Goal: Use online tool/utility: Utilize a website feature to perform a specific function

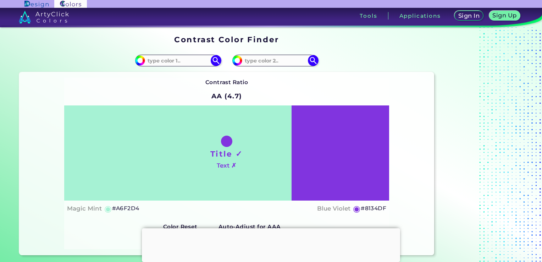
click at [172, 61] on input at bounding box center [178, 61] width 66 height 10
click at [216, 59] on img at bounding box center [216, 60] width 11 height 11
click at [202, 62] on input at bounding box center [178, 61] width 66 height 10
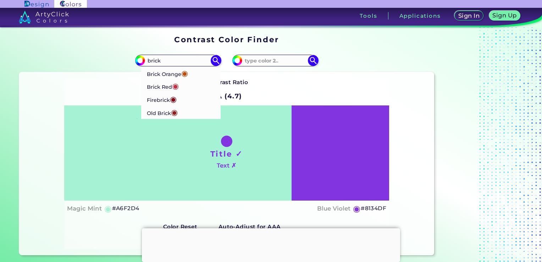
type input "brick"
click at [172, 86] on p "Brick Red ◉" at bounding box center [163, 85] width 32 height 13
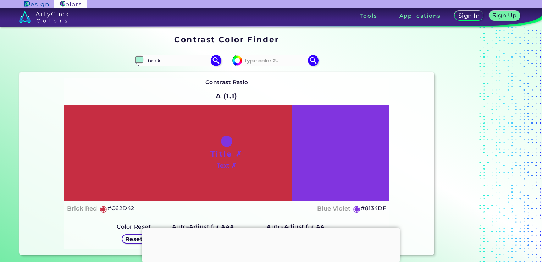
type input "#c62d42"
type input "#C62D42"
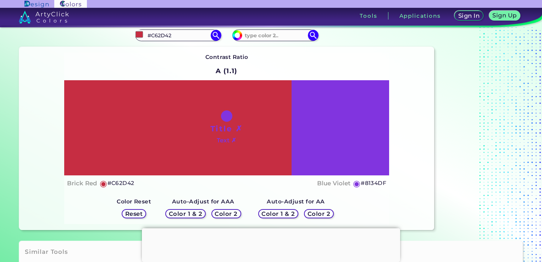
scroll to position [24, 0]
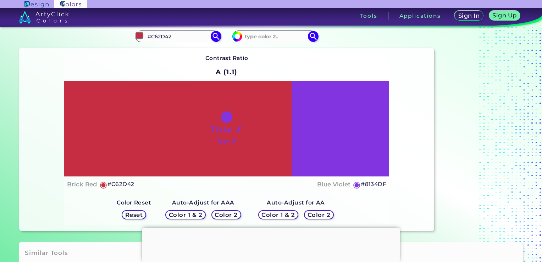
click at [336, 156] on div "Title ✗ Text ✗" at bounding box center [226, 128] width 325 height 95
drag, startPoint x: 336, startPoint y: 156, endPoint x: 418, endPoint y: 193, distance: 89.3
click at [418, 193] on div "Contrast Ratio A (1.1) Title ✗ Text ✗ Brick Red ◉ #C62D42 Blue Violet ◉ #8134DF" at bounding box center [226, 139] width 415 height 183
click at [230, 215] on h5 "Color 2" at bounding box center [226, 214] width 21 height 5
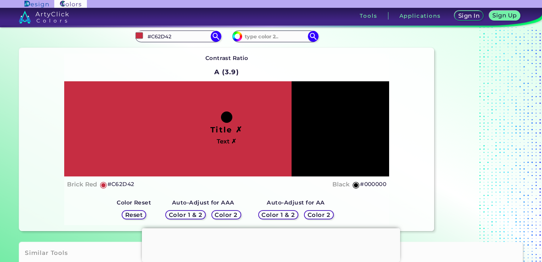
click at [230, 215] on h5 "Color 2" at bounding box center [226, 214] width 21 height 5
click at [261, 193] on div "Auto-Adjust for AAA Color 1 & 2 Color 2 Auto-Adjust for AA Color 1 & 2 Color 2 …" at bounding box center [226, 208] width 231 height 33
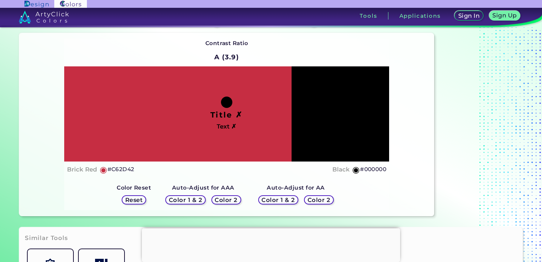
scroll to position [40, 0]
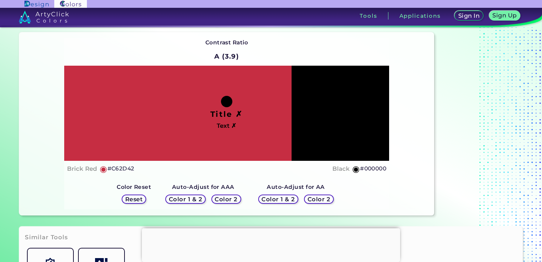
click at [401, 94] on div "Contrast Ratio A (3.9) Title ✗ Text ✗ Brick Red ◉ #C62D42 Black ◉ #000000 Color…" at bounding box center [226, 123] width 415 height 183
click at [229, 201] on h5 "Color 2" at bounding box center [226, 199] width 21 height 5
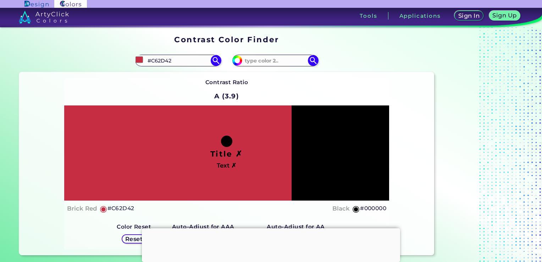
click at [217, 57] on img at bounding box center [216, 60] width 11 height 11
